Goal: Obtain resource: Obtain resource

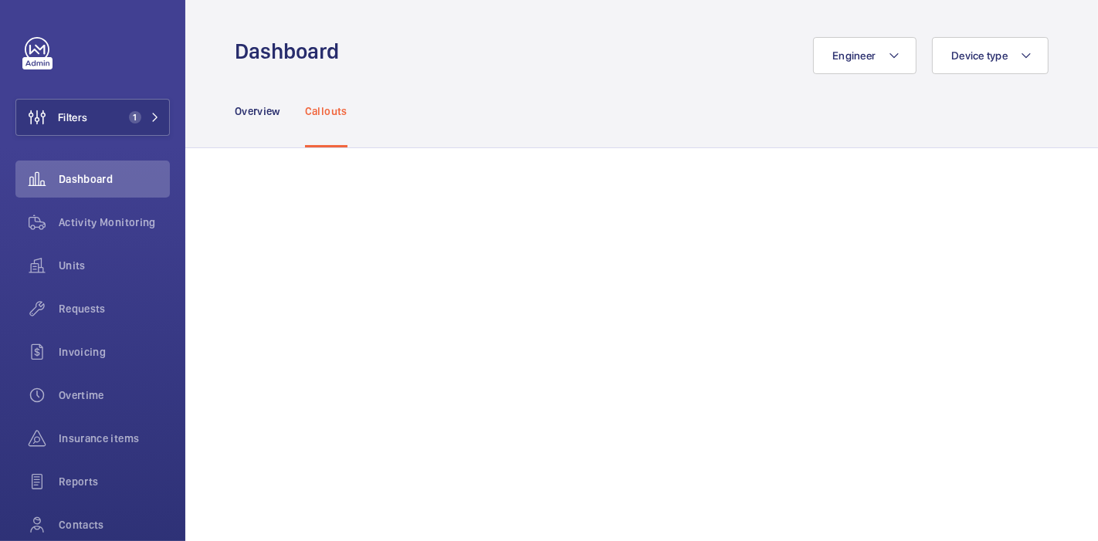
scroll to position [1015, 0]
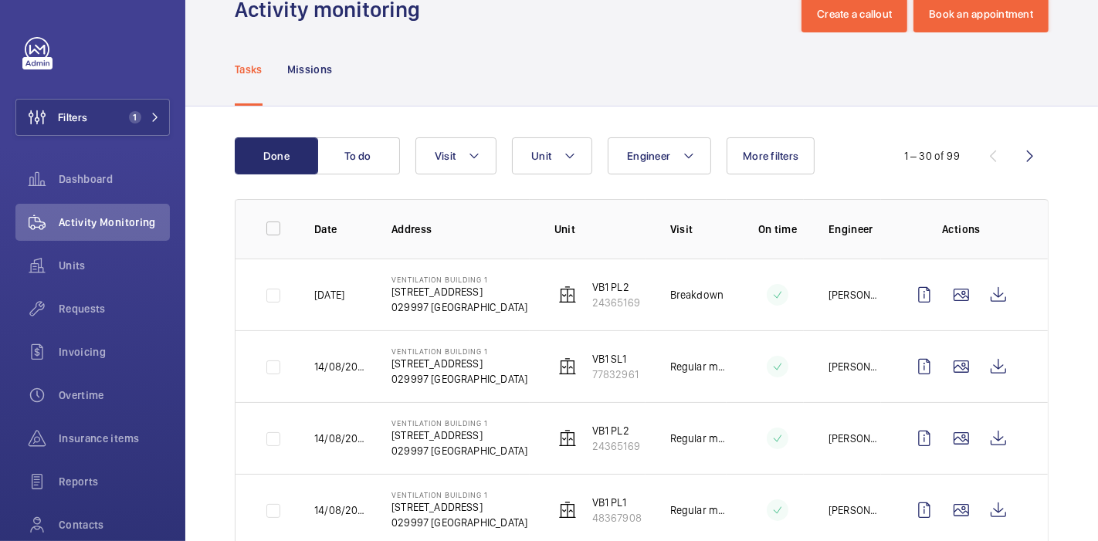
scroll to position [99, 0]
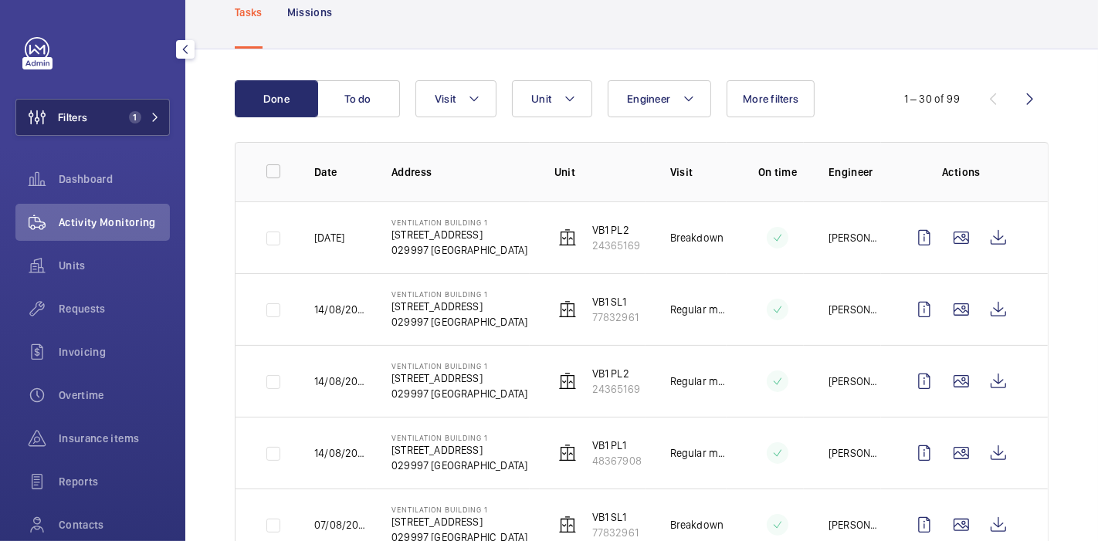
click at [123, 122] on span "1" at bounding box center [132, 117] width 19 height 12
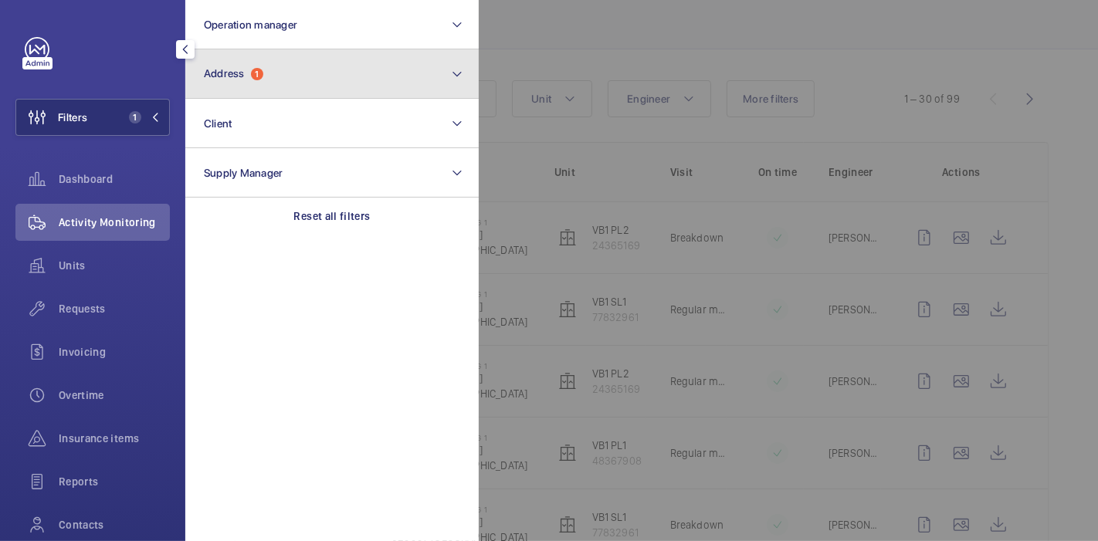
click at [267, 87] on button "Address 1" at bounding box center [332, 73] width 294 height 49
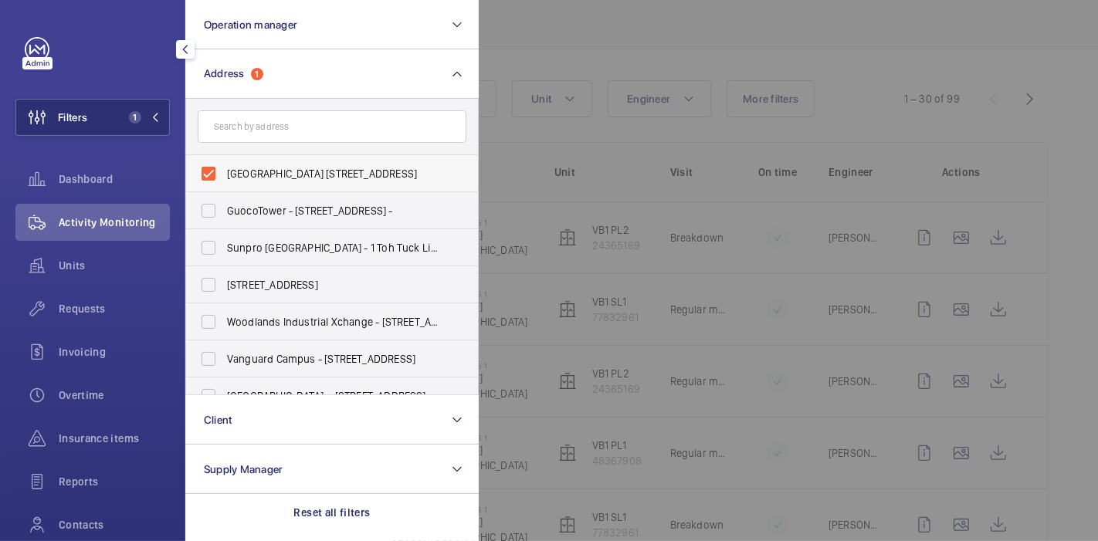
click at [216, 175] on label "[GEOGRAPHIC_DATA] [STREET_ADDRESS]" at bounding box center [320, 173] width 269 height 37
click at [216, 175] on input "[GEOGRAPHIC_DATA] [STREET_ADDRESS]" at bounding box center [208, 173] width 31 height 31
checkbox input "false"
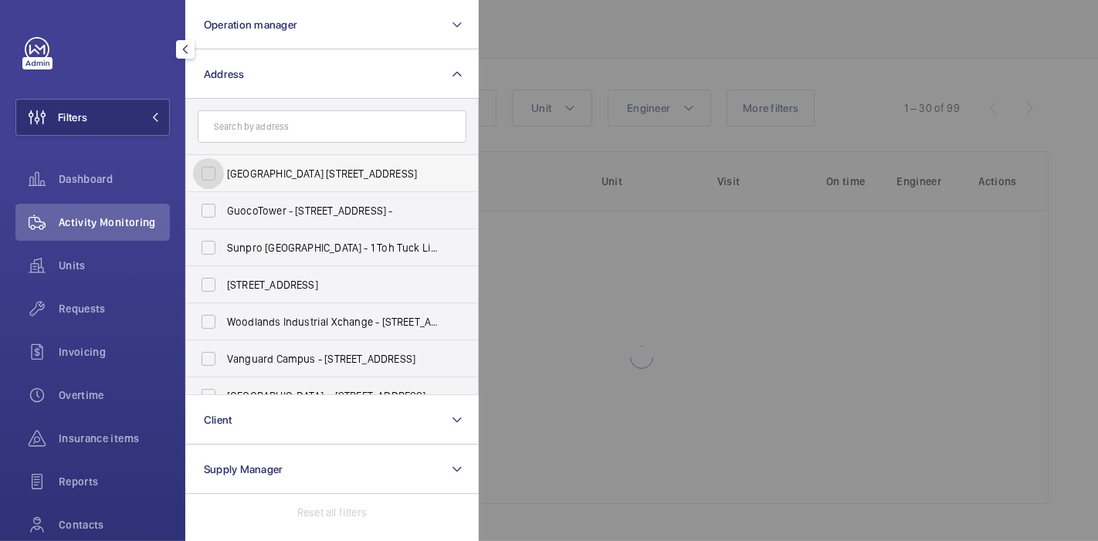
scroll to position [89, 0]
click at [240, 128] on input "text" at bounding box center [332, 126] width 269 height 32
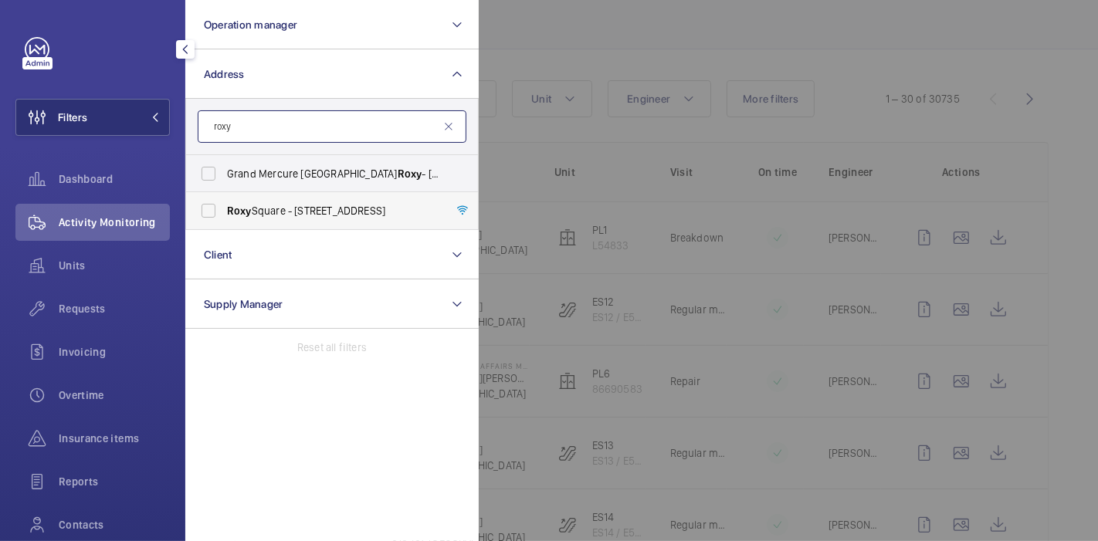
type input "roxy"
click at [207, 215] on label "[GEOGRAPHIC_DATA] - [STREET_ADDRESS]" at bounding box center [320, 210] width 269 height 37
click at [207, 215] on input "[GEOGRAPHIC_DATA] - [STREET_ADDRESS]" at bounding box center [208, 210] width 31 height 31
checkbox input "true"
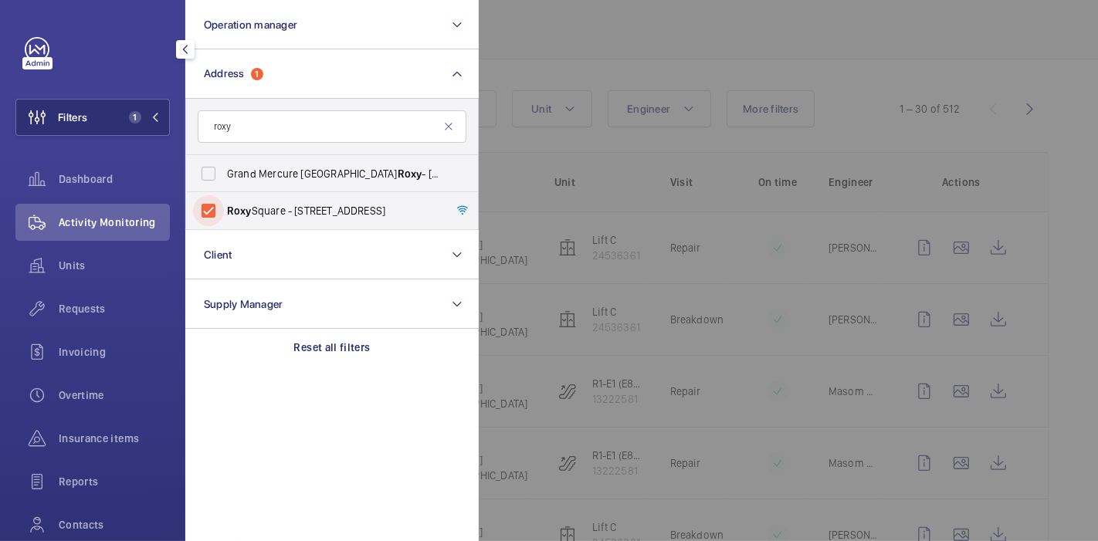
scroll to position [99, 0]
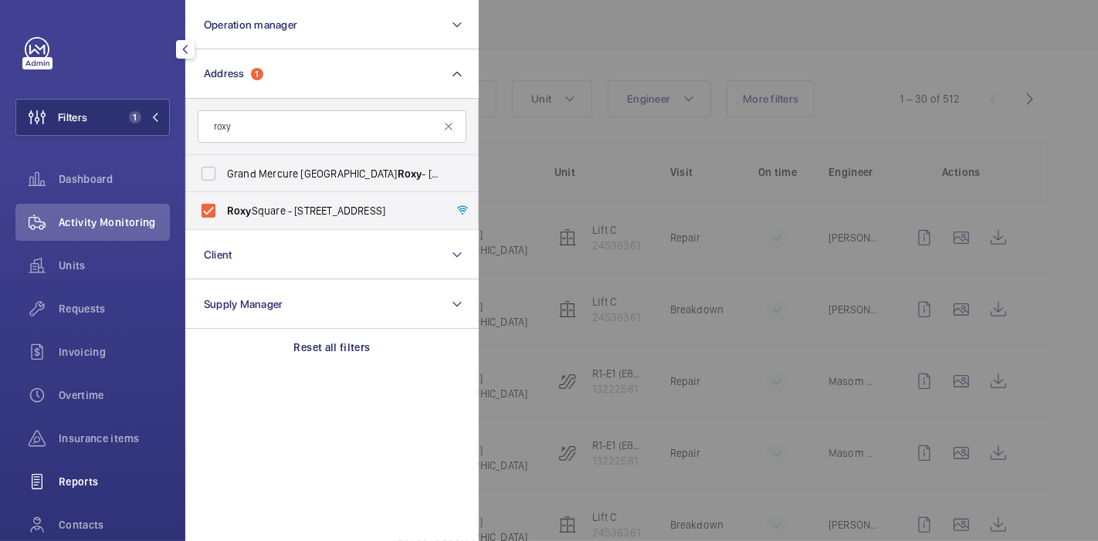
click at [75, 475] on span "Reports" at bounding box center [114, 481] width 111 height 15
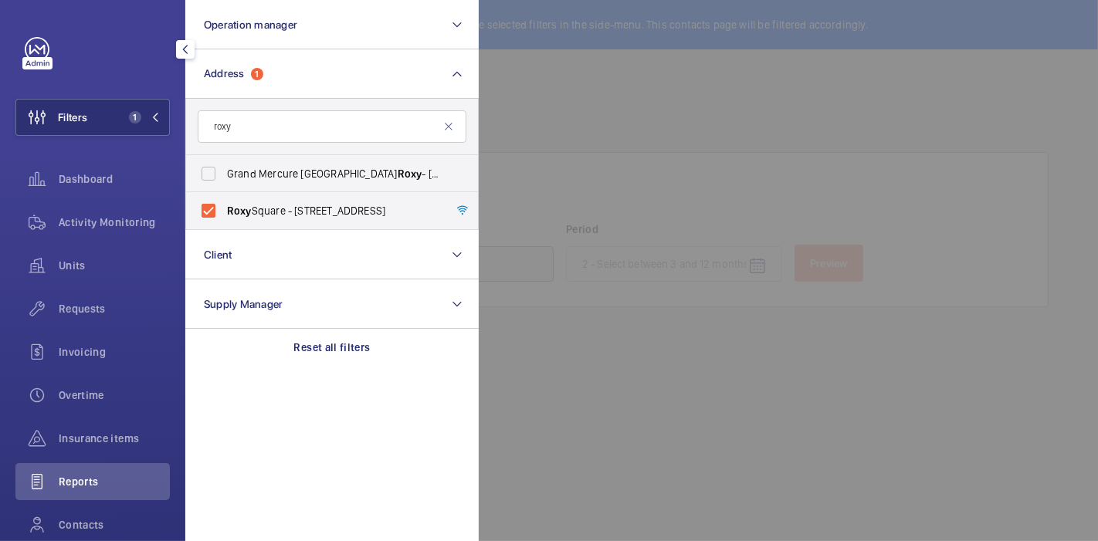
click at [569, 87] on div at bounding box center [1028, 270] width 1098 height 541
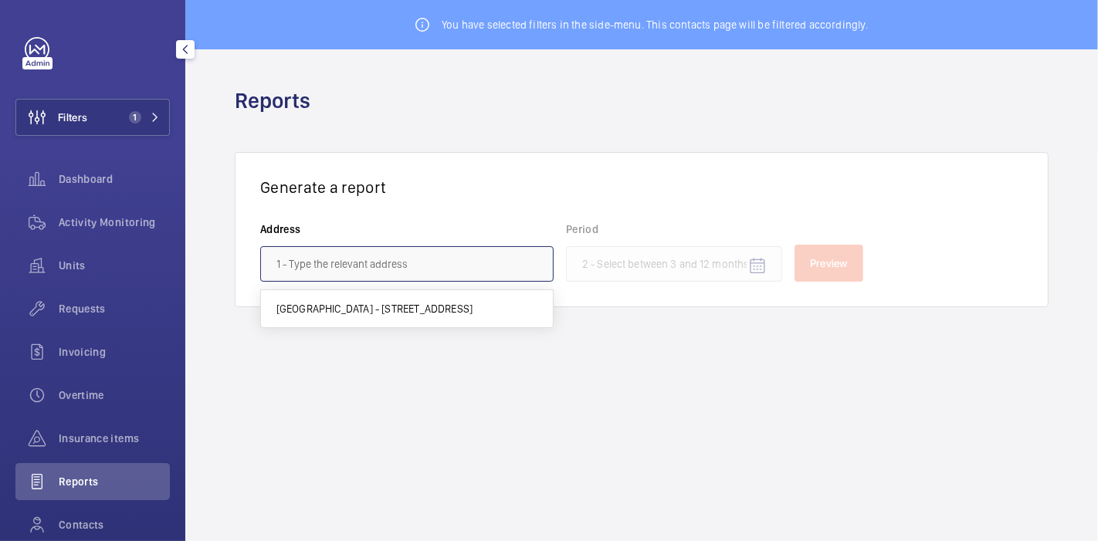
click at [482, 257] on input "text" at bounding box center [407, 264] width 294 height 36
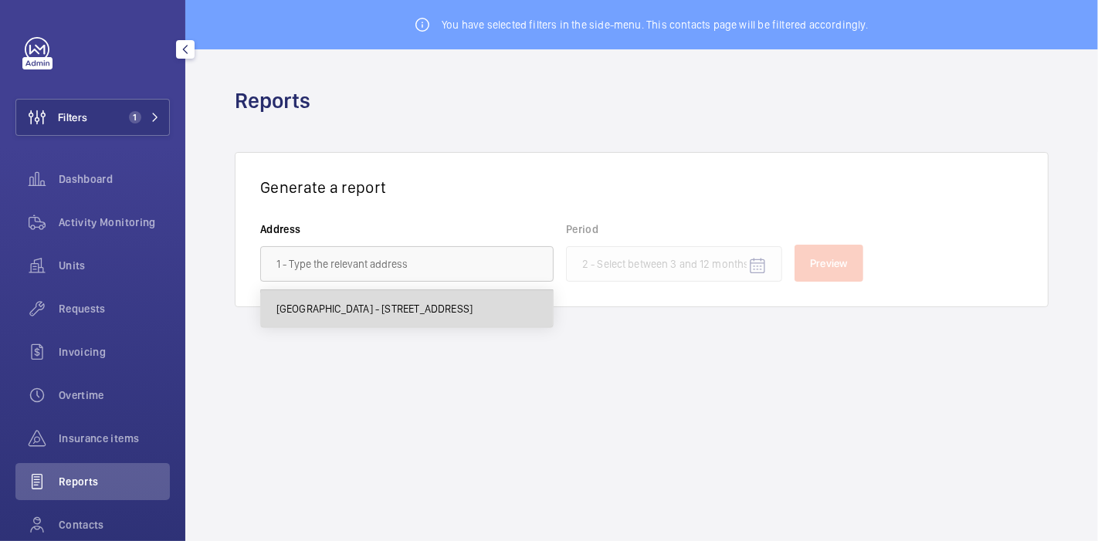
click at [473, 314] on span "[GEOGRAPHIC_DATA] - [STREET_ADDRESS]" at bounding box center [375, 308] width 197 height 15
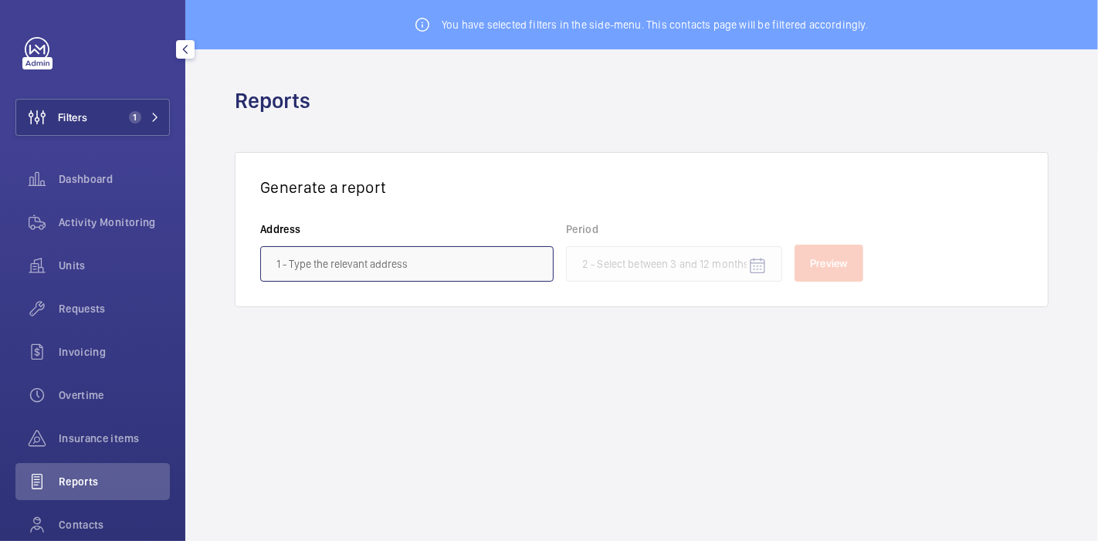
type input "[GEOGRAPHIC_DATA] - [STREET_ADDRESS]"
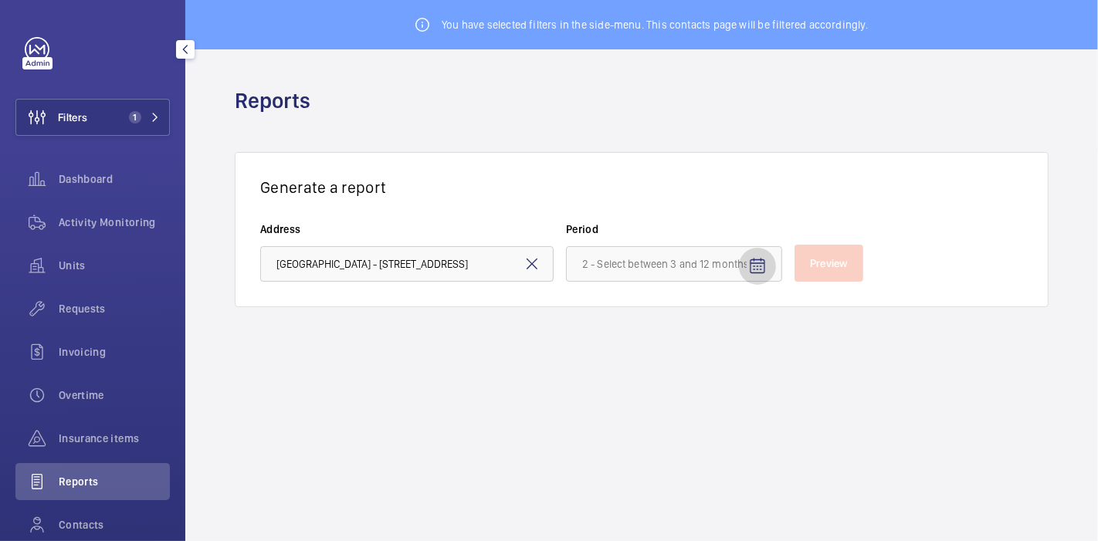
click at [745, 262] on span "Open calendar" at bounding box center [757, 266] width 37 height 37
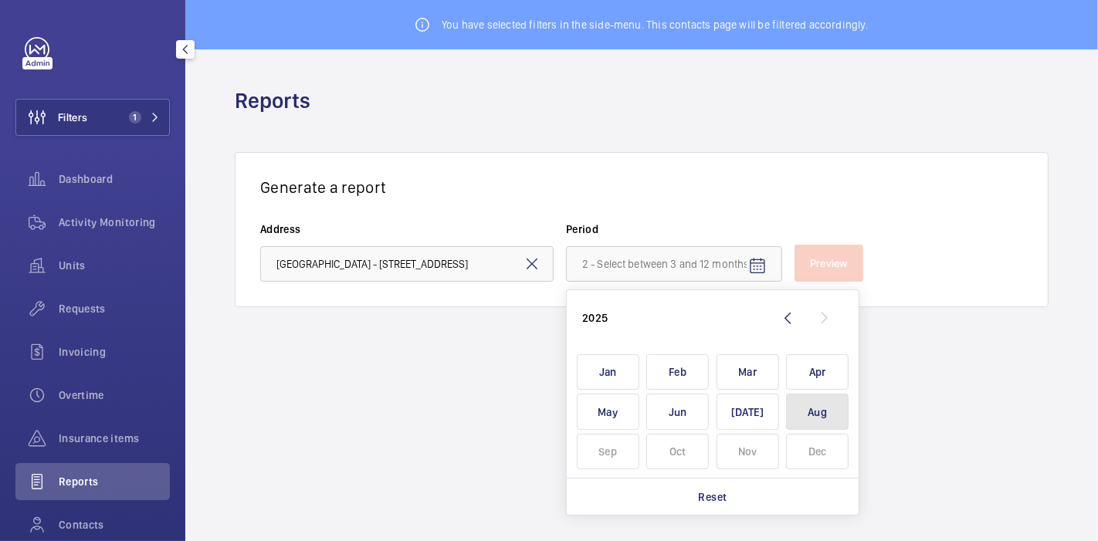
click at [816, 407] on span "Aug" at bounding box center [817, 412] width 63 height 36
click at [678, 405] on span "Jun" at bounding box center [678, 412] width 63 height 36
click at [927, 417] on wm-front-admin-reports "You have selected filters in the side-menu. This contacts page will be filtered…" at bounding box center [641, 270] width 913 height 541
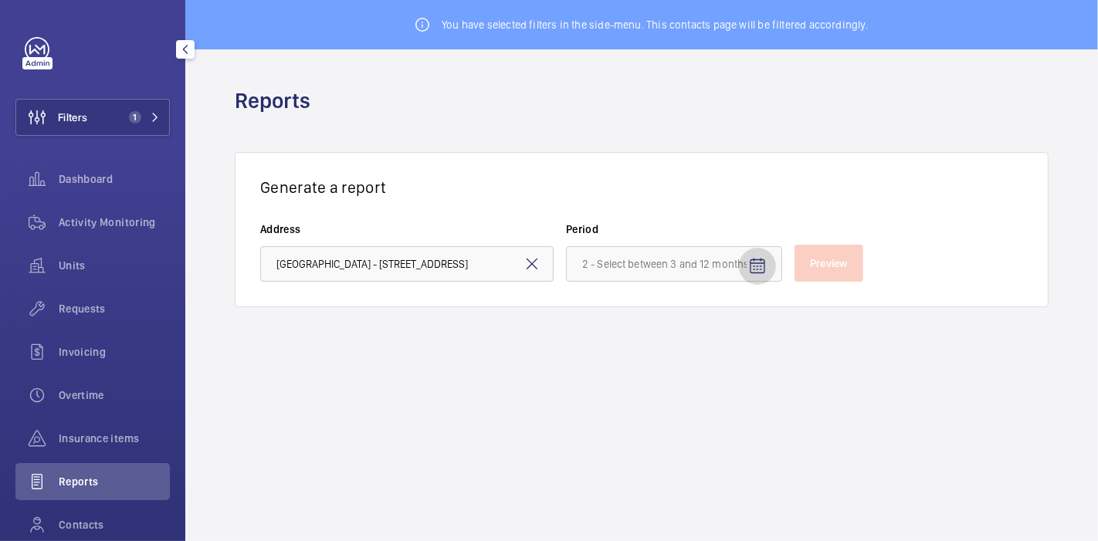
click at [761, 267] on mat-icon "Open calendar" at bounding box center [757, 266] width 19 height 19
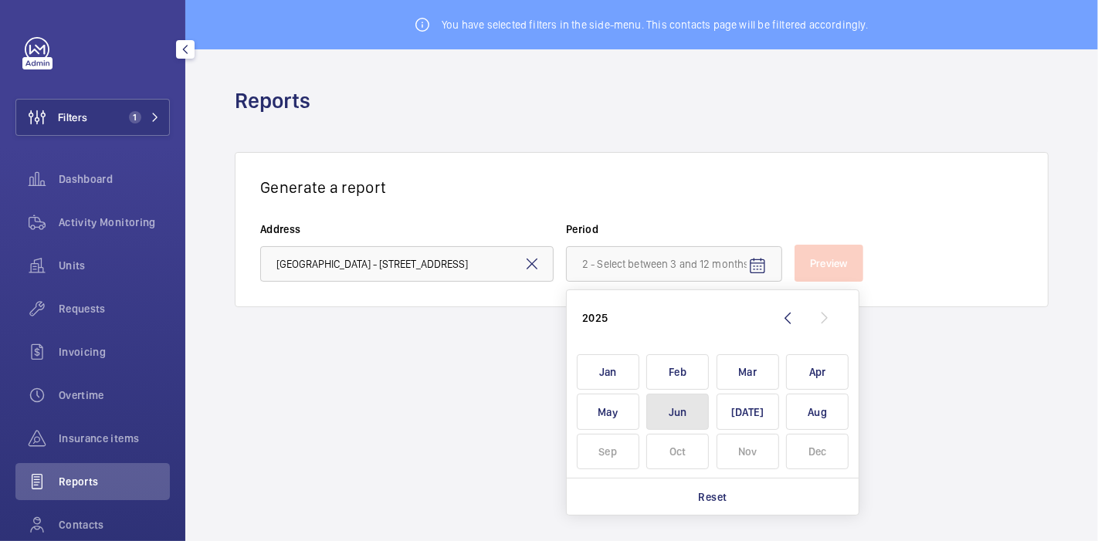
click at [673, 400] on span "Jun" at bounding box center [678, 412] width 63 height 36
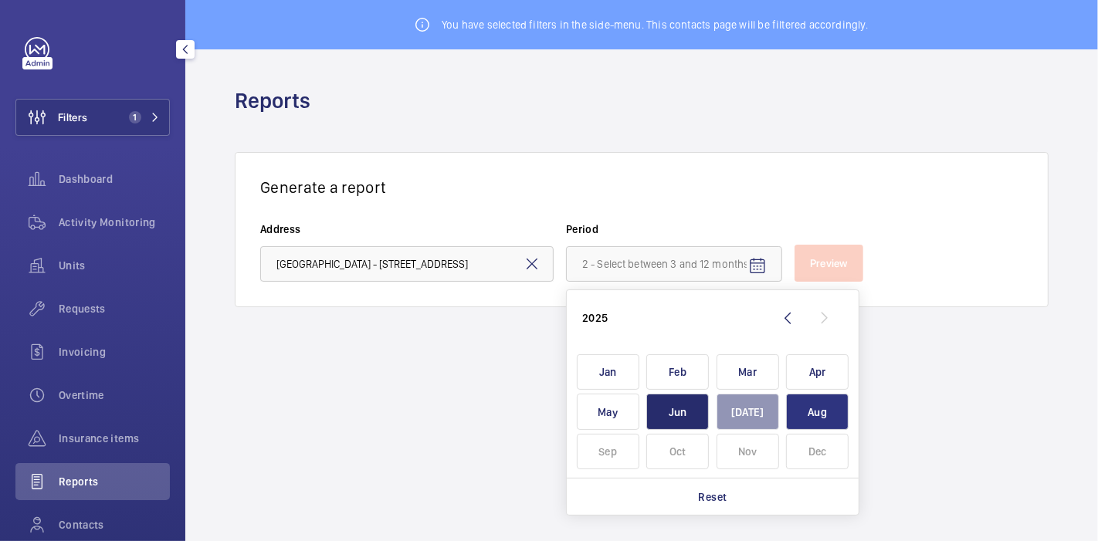
click at [815, 423] on span "Aug" at bounding box center [817, 412] width 63 height 36
type input "[DATE] - [DATE]"
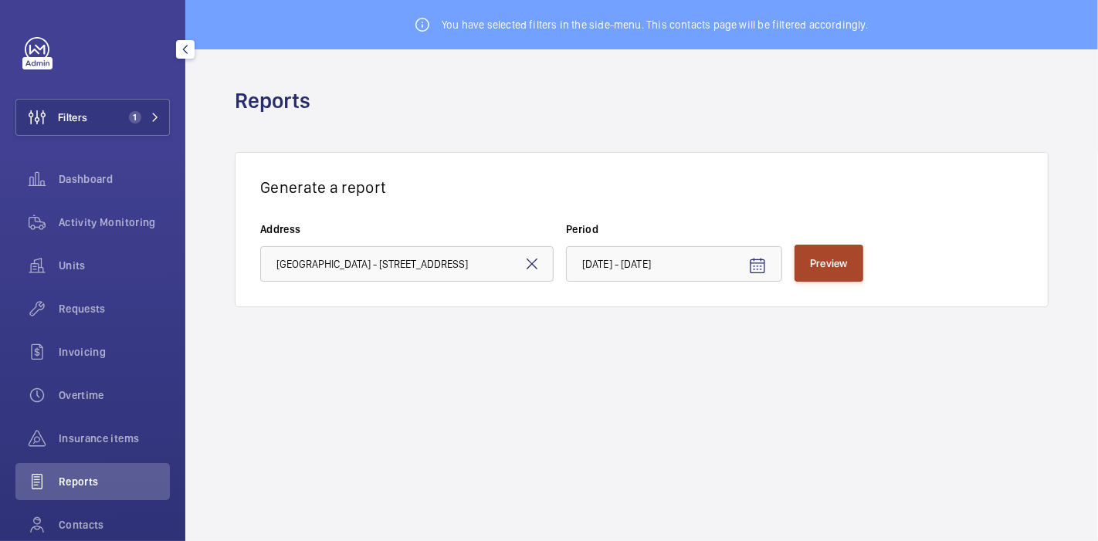
click at [825, 273] on button "Preview" at bounding box center [829, 263] width 69 height 37
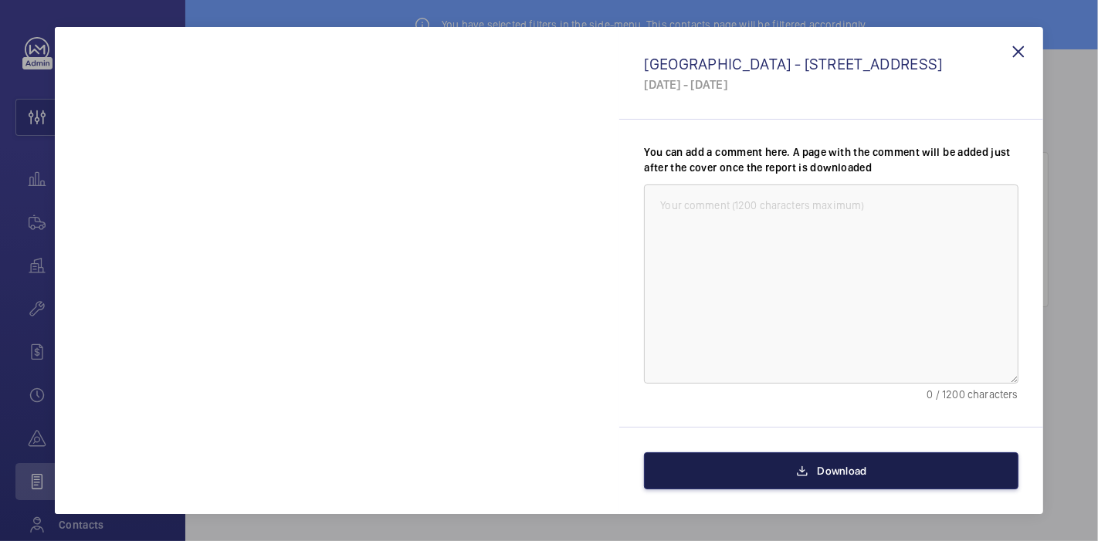
click at [763, 469] on button "Download" at bounding box center [831, 471] width 374 height 37
